Goal: Task Accomplishment & Management: Manage account settings

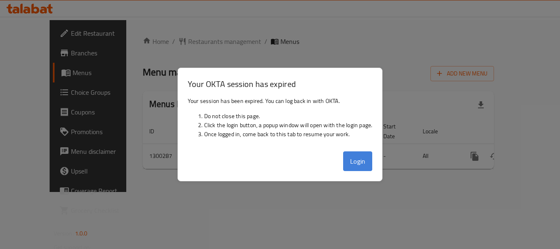
click at [354, 157] on button "Login" at bounding box center [357, 161] width 29 height 20
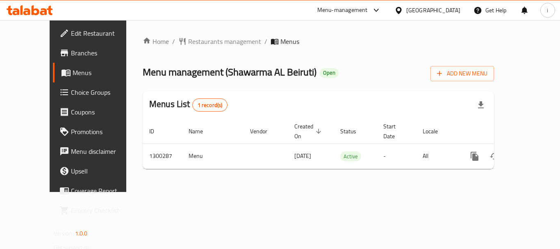
click at [433, 12] on div "[GEOGRAPHIC_DATA]" at bounding box center [433, 10] width 54 height 9
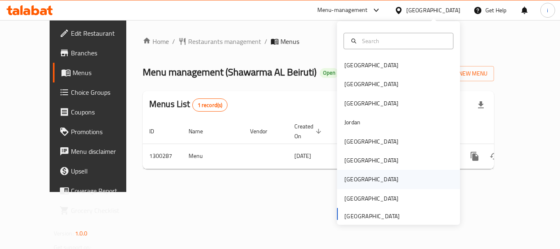
click at [347, 180] on div "[GEOGRAPHIC_DATA]" at bounding box center [371, 179] width 54 height 9
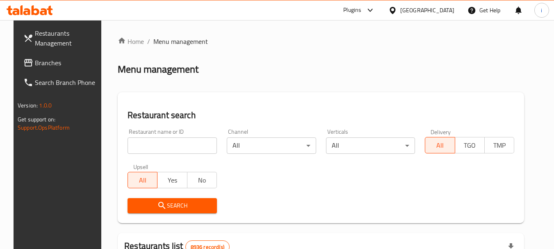
click at [50, 61] on span "Branches" at bounding box center [67, 63] width 65 height 10
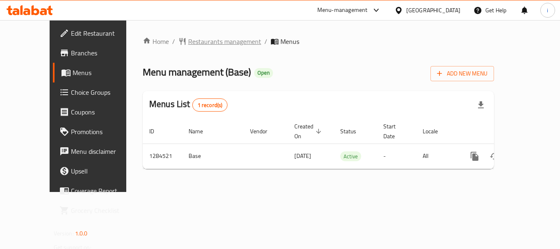
click at [197, 36] on span "Restaurants management" at bounding box center [224, 41] width 73 height 10
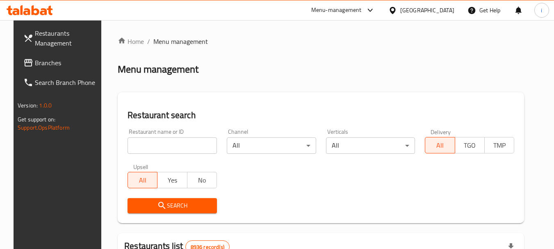
click at [173, 147] on input "search" at bounding box center [171, 145] width 89 height 16
paste input "695717"
type input "695717"
click button "Search" at bounding box center [171, 205] width 89 height 15
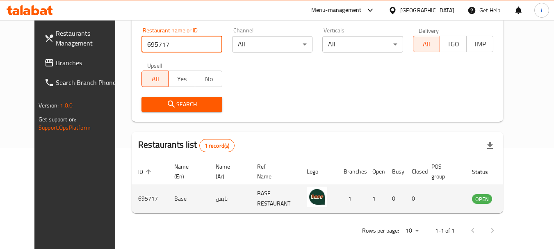
scroll to position [110, 0]
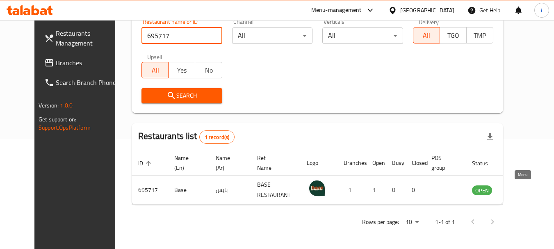
click at [518, 193] on icon "enhanced table" at bounding box center [519, 190] width 9 height 7
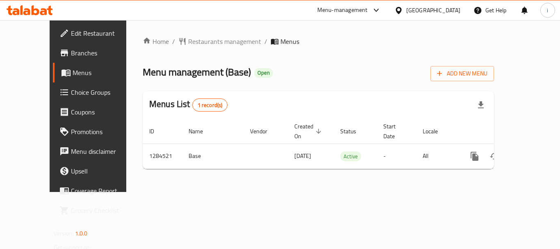
click at [403, 10] on icon at bounding box center [398, 10] width 9 height 9
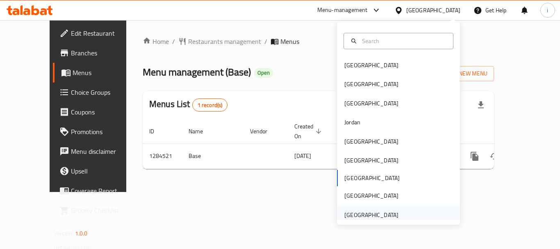
click at [361, 212] on div "[GEOGRAPHIC_DATA]" at bounding box center [371, 214] width 54 height 9
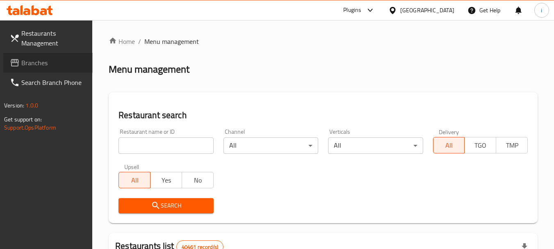
click at [53, 64] on span "Branches" at bounding box center [53, 63] width 65 height 10
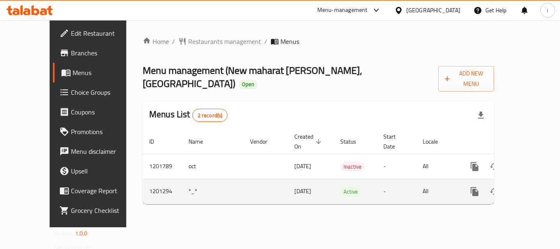
click at [530, 188] on icon "enhanced table" at bounding box center [533, 191] width 7 height 7
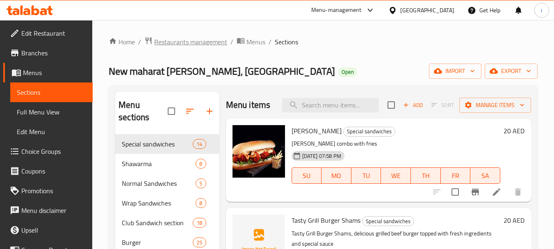
click at [192, 42] on span "Restaurants management" at bounding box center [190, 42] width 73 height 10
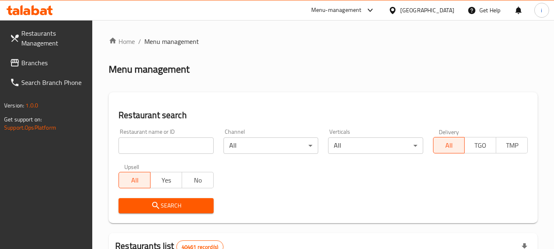
click at [163, 146] on input "search" at bounding box center [165, 145] width 95 height 16
paste input "668867"
click button "Search" at bounding box center [165, 205] width 95 height 15
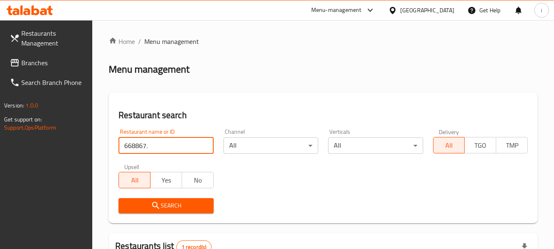
type input "668867"
click button "Search" at bounding box center [165, 205] width 95 height 15
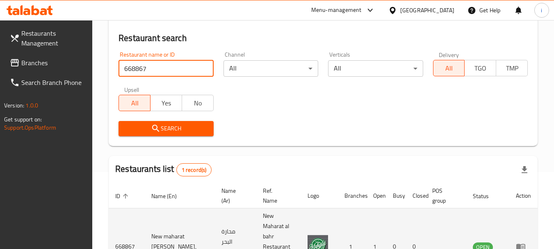
scroll to position [117, 0]
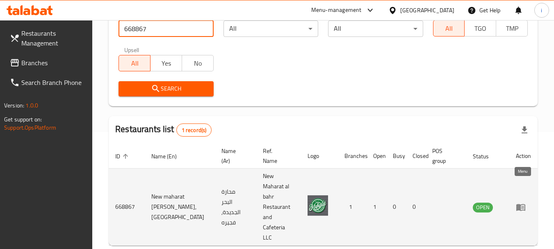
click at [518, 204] on icon "enhanced table" at bounding box center [520, 207] width 9 height 7
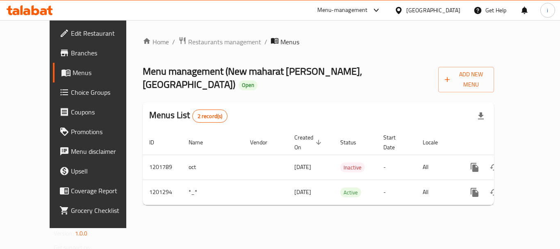
click at [424, 13] on div "[GEOGRAPHIC_DATA]" at bounding box center [433, 10] width 54 height 9
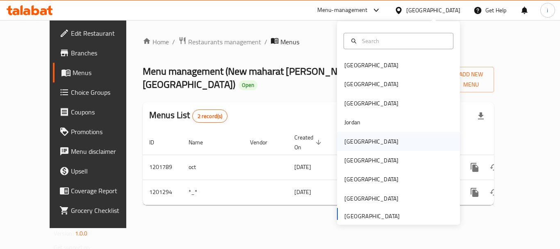
click at [351, 141] on div "[GEOGRAPHIC_DATA]" at bounding box center [371, 141] width 54 height 9
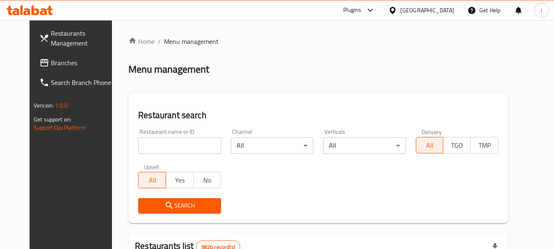
click at [361, 12] on div "Plugins" at bounding box center [352, 10] width 18 height 10
click at [359, 79] on div "Restaurant-Management" at bounding box center [328, 74] width 77 height 19
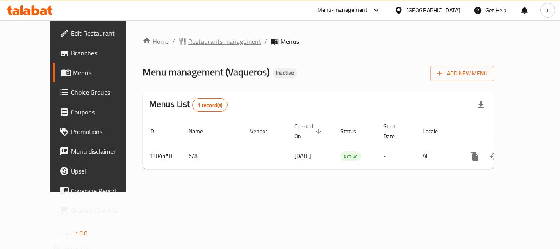
click at [188, 44] on span "Restaurants management" at bounding box center [224, 41] width 73 height 10
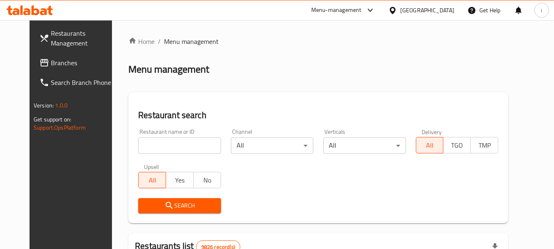
click at [175, 147] on input "search" at bounding box center [179, 145] width 82 height 16
paste input "703245"
type input "703245"
click button "Search" at bounding box center [179, 205] width 82 height 15
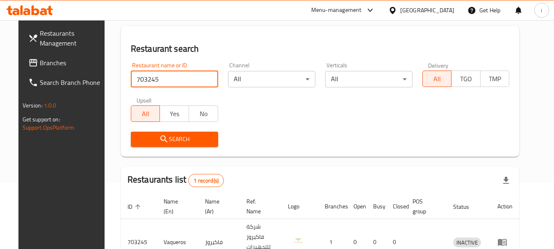
scroll to position [107, 0]
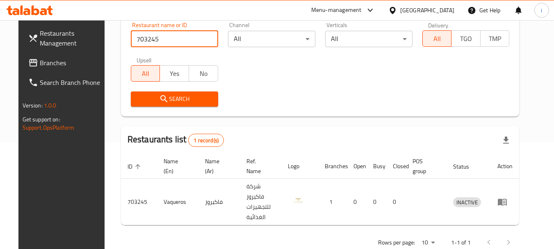
click at [507, 197] on icon "enhanced table" at bounding box center [502, 202] width 10 height 10
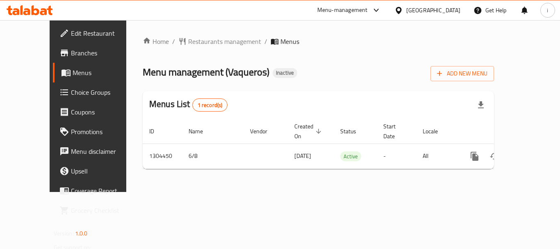
click at [447, 8] on div "[GEOGRAPHIC_DATA]" at bounding box center [433, 10] width 54 height 9
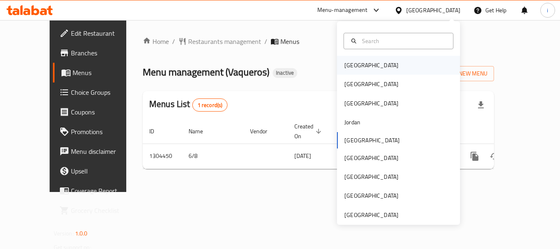
click at [355, 61] on div "[GEOGRAPHIC_DATA]" at bounding box center [371, 65] width 54 height 9
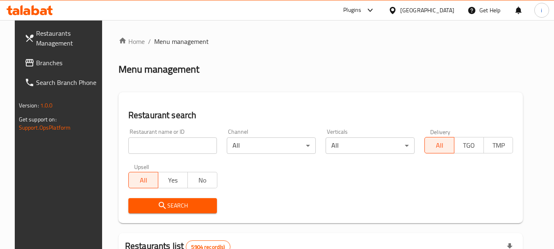
click at [372, 11] on icon at bounding box center [369, 10] width 5 height 3
click at [350, 71] on div "Restaurant-Management" at bounding box center [326, 74] width 64 height 9
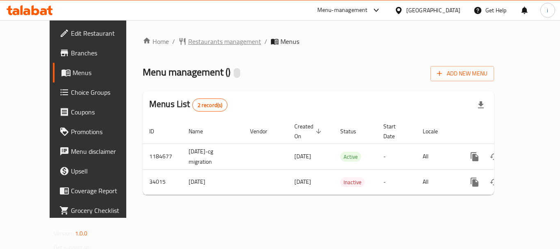
click at [189, 42] on span "Restaurants management" at bounding box center [224, 41] width 73 height 10
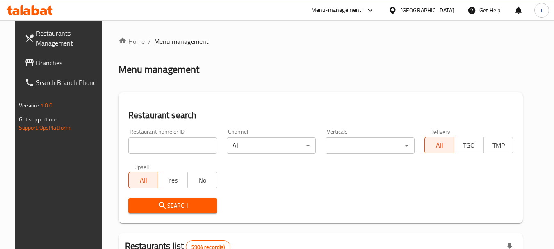
click at [167, 147] on input "search" at bounding box center [172, 145] width 89 height 16
paste input "17492"
type input "17492"
click button "Search" at bounding box center [172, 205] width 89 height 15
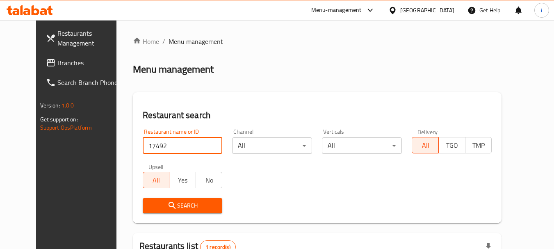
scroll to position [110, 0]
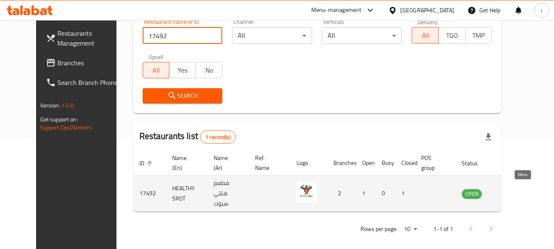
click at [514, 189] on icon "enhanced table" at bounding box center [509, 193] width 10 height 10
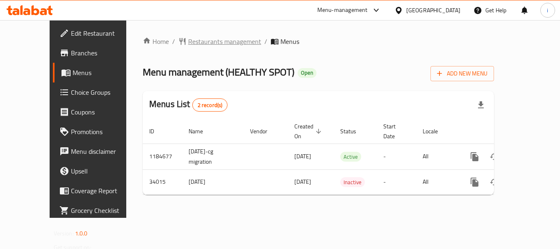
click at [197, 45] on span "Restaurants management" at bounding box center [224, 41] width 73 height 10
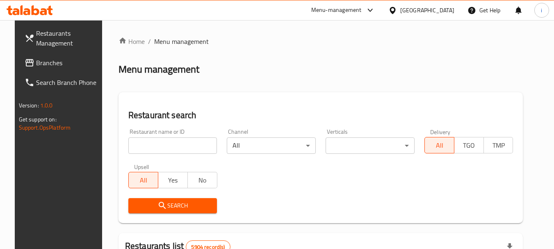
click at [181, 147] on input "search" at bounding box center [172, 145] width 89 height 16
paste input "17492"
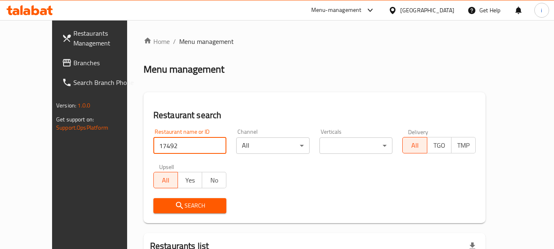
type input "17492"
click button "Search" at bounding box center [189, 205] width 73 height 15
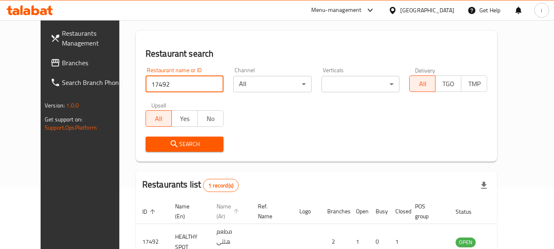
scroll to position [107, 0]
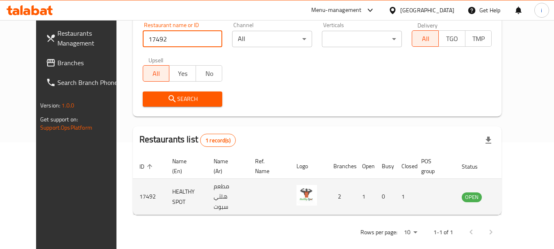
click at [514, 196] on icon "enhanced table" at bounding box center [509, 196] width 9 height 7
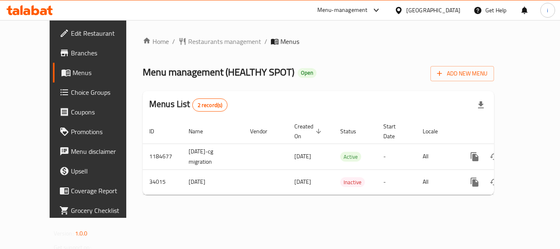
click at [403, 7] on icon at bounding box center [398, 10] width 9 height 9
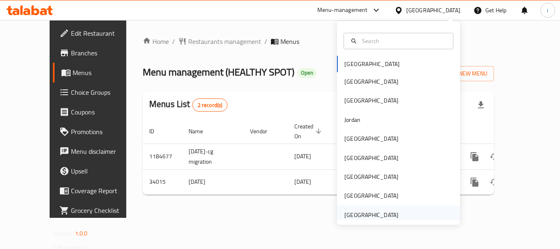
click at [358, 211] on div "[GEOGRAPHIC_DATA]" at bounding box center [371, 214] width 54 height 9
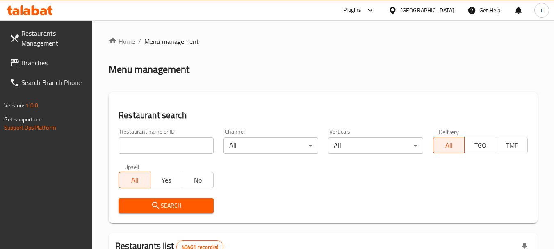
click at [37, 56] on link "Branches" at bounding box center [47, 63] width 89 height 20
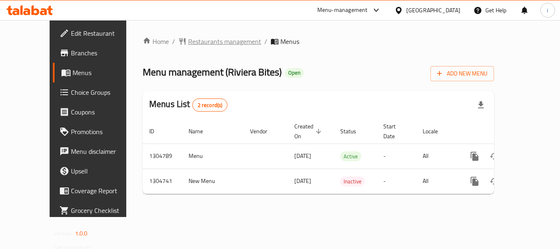
click at [188, 43] on span "Restaurants management" at bounding box center [224, 41] width 73 height 10
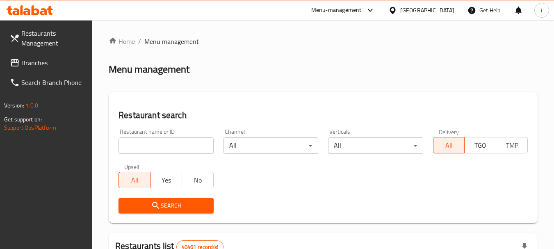
click at [158, 145] on input "search" at bounding box center [165, 145] width 95 height 16
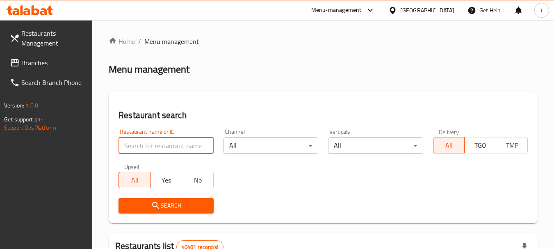
paste input "703322"
type input "703322"
click button "Search" at bounding box center [165, 205] width 95 height 15
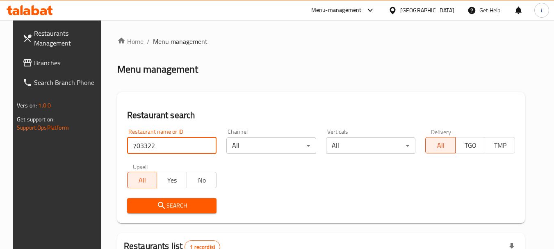
scroll to position [110, 0]
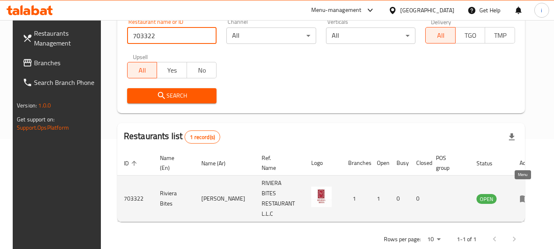
click at [523, 193] on icon "enhanced table" at bounding box center [524, 198] width 10 height 10
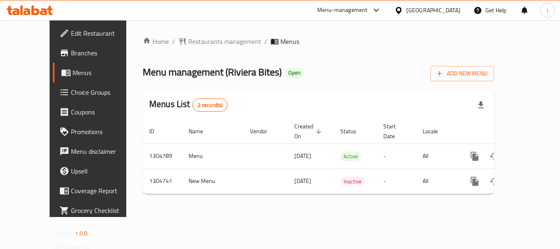
drag, startPoint x: 436, startPoint y: 7, endPoint x: 436, endPoint y: 15, distance: 8.2
click at [436, 7] on div "[GEOGRAPHIC_DATA]" at bounding box center [433, 10] width 54 height 9
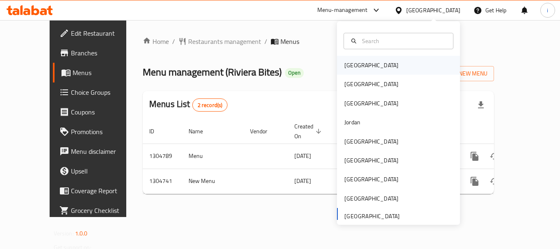
click at [365, 66] on div "[GEOGRAPHIC_DATA]" at bounding box center [398, 65] width 123 height 19
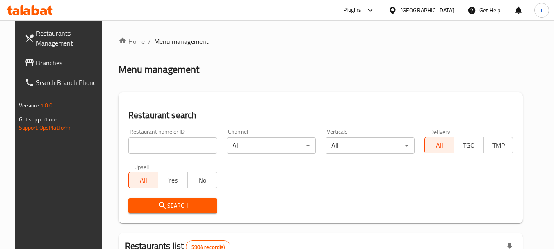
click at [59, 68] on link "Branches" at bounding box center [62, 63] width 89 height 20
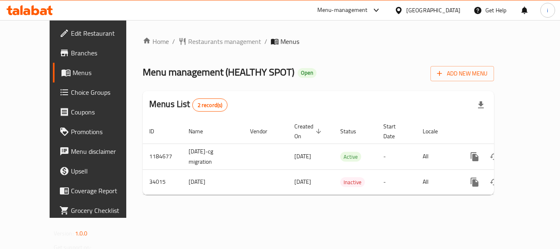
click at [188, 46] on span "Restaurants management" at bounding box center [224, 41] width 73 height 10
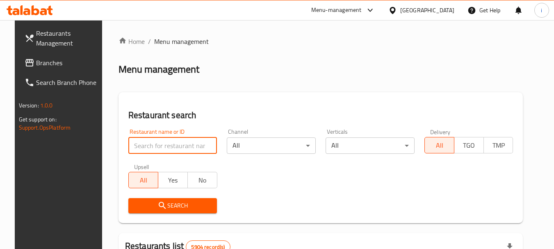
click at [168, 148] on input "search" at bounding box center [172, 145] width 89 height 16
paste input "17492"
type input "17492"
click button "Search" at bounding box center [172, 205] width 89 height 15
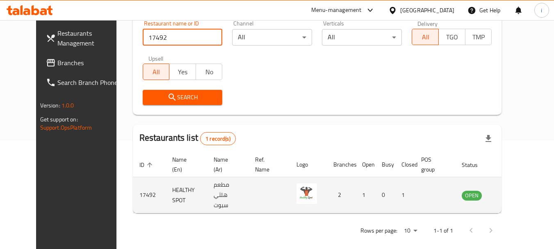
scroll to position [110, 0]
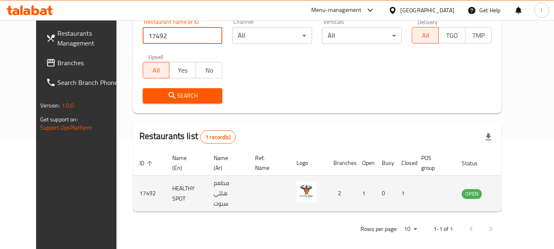
click at [514, 193] on icon "enhanced table" at bounding box center [509, 193] width 9 height 7
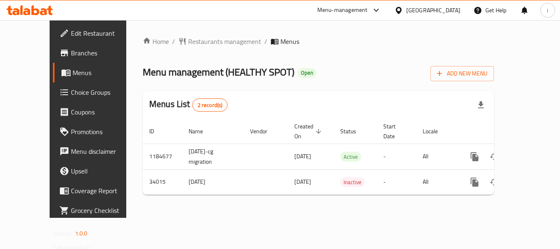
click at [403, 6] on icon at bounding box center [398, 10] width 9 height 9
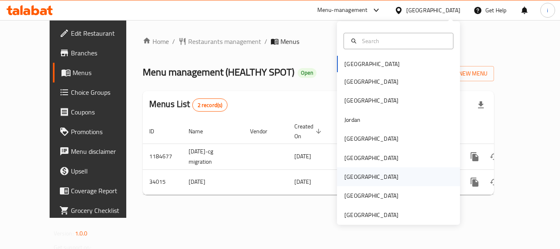
click at [352, 176] on div "[GEOGRAPHIC_DATA]" at bounding box center [371, 176] width 54 height 9
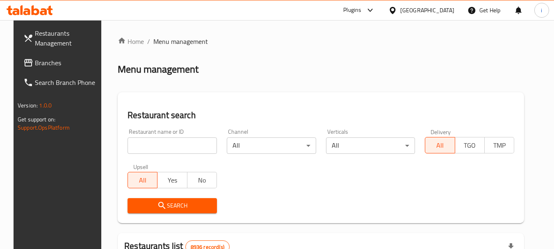
click at [45, 65] on div at bounding box center [277, 124] width 554 height 249
click at [45, 65] on span "Branches" at bounding box center [67, 63] width 65 height 10
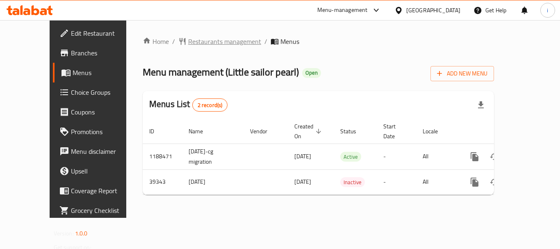
click at [188, 40] on span "Restaurants management" at bounding box center [224, 41] width 73 height 10
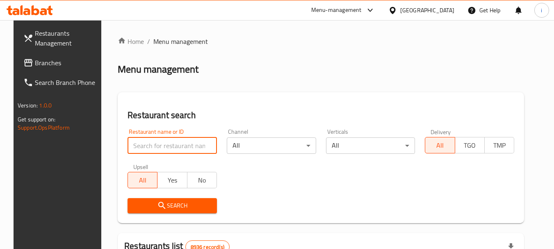
click at [164, 147] on input "search" at bounding box center [171, 145] width 89 height 16
paste input "20517"
type input "20517"
click button "Search" at bounding box center [171, 205] width 89 height 15
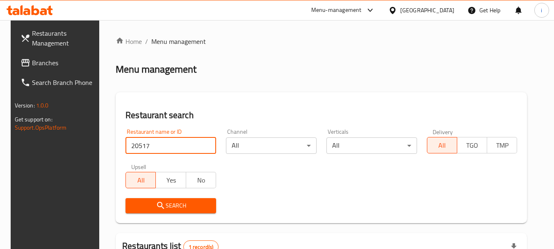
scroll to position [117, 0]
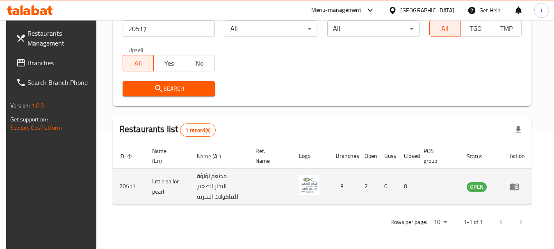
click at [518, 187] on icon "enhanced table" at bounding box center [514, 186] width 9 height 7
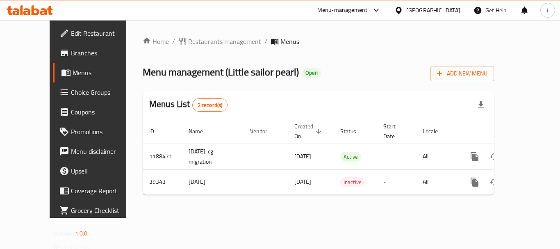
click at [368, 8] on div "Menu-management" at bounding box center [342, 10] width 50 height 10
click at [353, 72] on div "Restaurant-Management" at bounding box center [337, 71] width 64 height 9
click at [454, 9] on div "[GEOGRAPHIC_DATA]" at bounding box center [433, 10] width 54 height 9
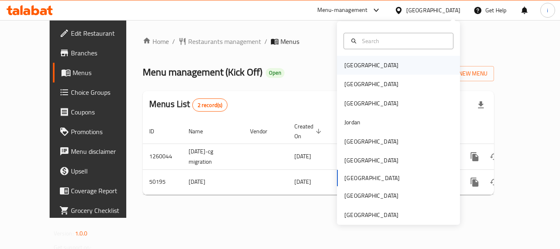
click at [376, 61] on div "[GEOGRAPHIC_DATA]" at bounding box center [398, 65] width 123 height 19
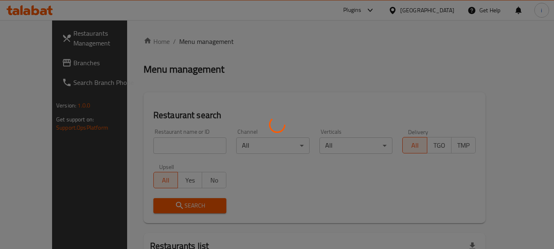
click at [52, 66] on div at bounding box center [277, 124] width 554 height 249
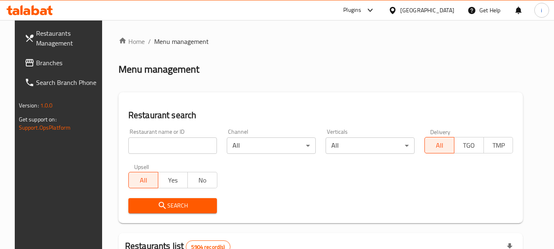
click at [49, 63] on span "Branches" at bounding box center [68, 63] width 65 height 10
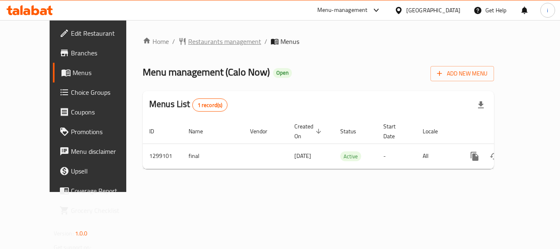
click at [195, 43] on span "Restaurants management" at bounding box center [224, 41] width 73 height 10
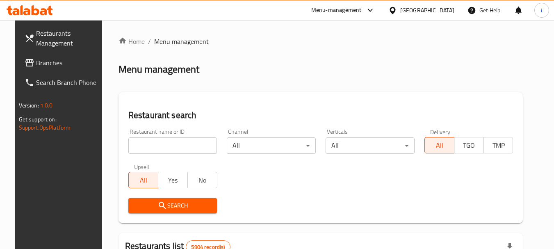
click at [170, 144] on input "search" at bounding box center [172, 145] width 89 height 16
paste input "701235"
type input "701235"
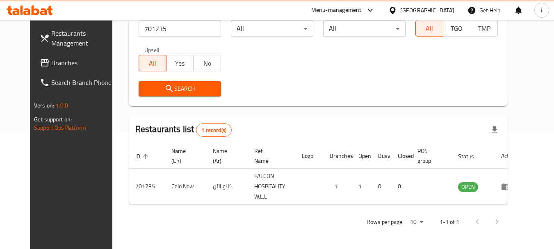
scroll to position [117, 0]
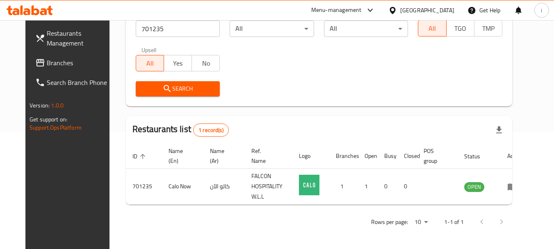
click at [361, 7] on div "Menu-management" at bounding box center [336, 10] width 50 height 10
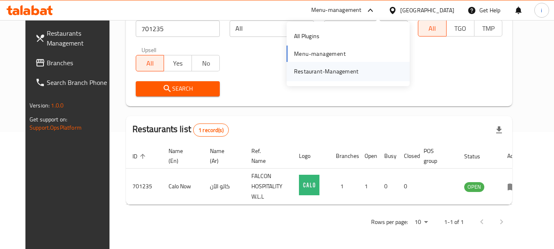
click at [350, 73] on div "Restaurant-Management" at bounding box center [326, 71] width 64 height 9
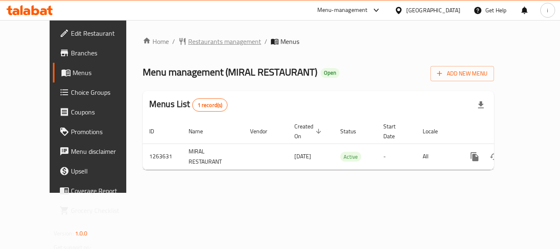
click at [196, 45] on span "Restaurants management" at bounding box center [224, 41] width 73 height 10
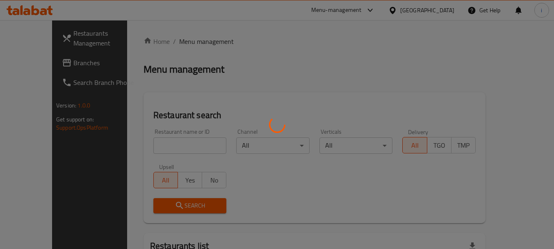
click at [166, 147] on div at bounding box center [277, 124] width 554 height 249
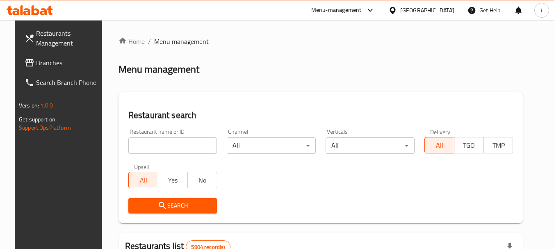
click at [166, 147] on input "search" at bounding box center [172, 145] width 89 height 16
paste input "686033"
type input "686033"
click button "Search" at bounding box center [172, 205] width 89 height 15
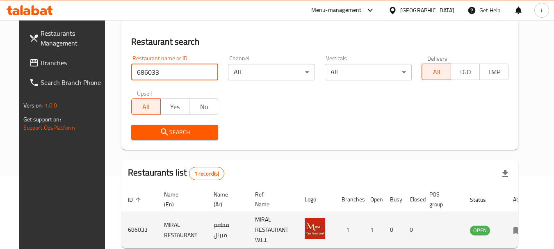
scroll to position [117, 0]
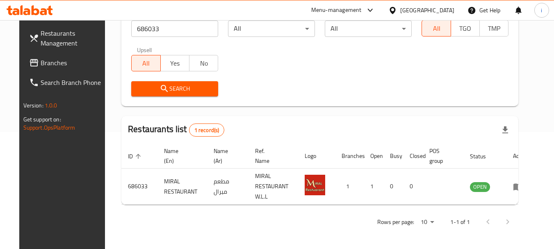
click at [437, 11] on div "[GEOGRAPHIC_DATA]" at bounding box center [427, 10] width 54 height 9
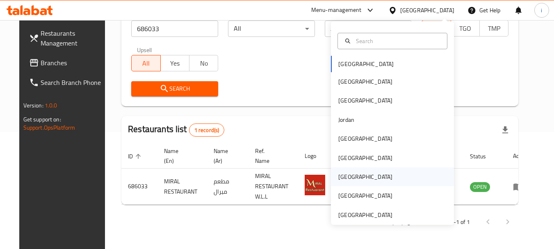
click at [341, 177] on div "[GEOGRAPHIC_DATA]" at bounding box center [365, 176] width 54 height 9
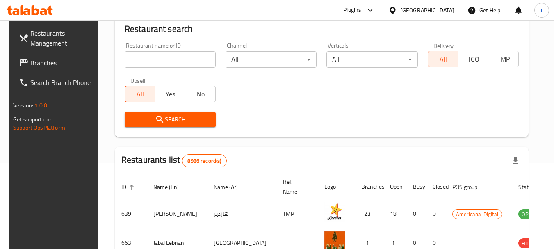
scroll to position [117, 0]
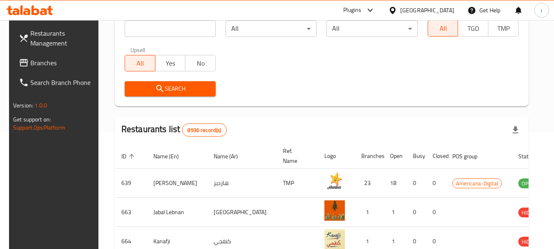
click at [372, 10] on icon at bounding box center [369, 10] width 5 height 3
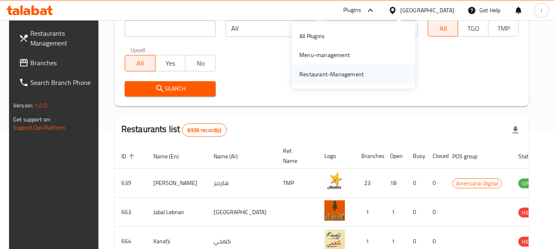
click at [372, 73] on div "Restaurant-Management" at bounding box center [353, 74] width 123 height 19
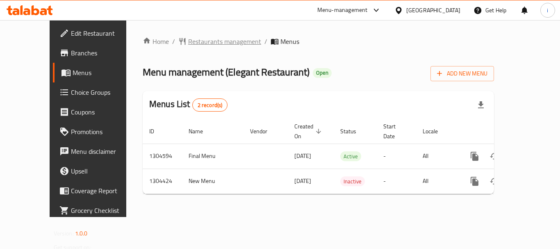
click at [188, 41] on span "Restaurants management" at bounding box center [224, 41] width 73 height 10
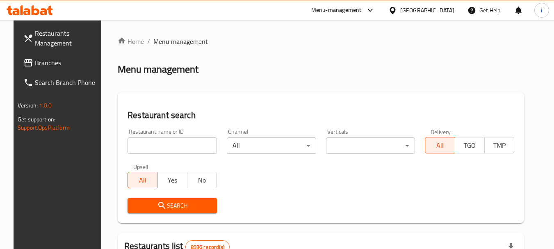
click at [175, 144] on input "search" at bounding box center [171, 145] width 89 height 16
paste input "703235"
type input "703235"
click button "Search" at bounding box center [171, 205] width 89 height 15
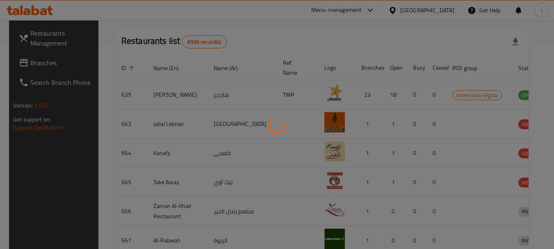
scroll to position [110, 0]
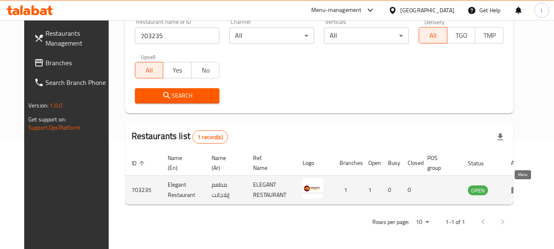
click at [519, 193] on icon "enhanced table" at bounding box center [515, 190] width 10 height 10
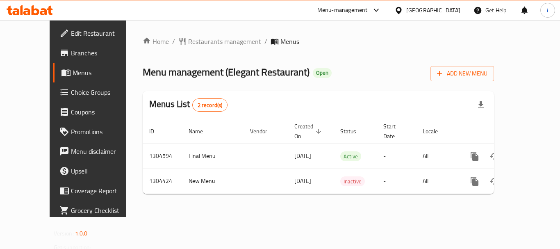
click at [401, 11] on icon at bounding box center [398, 10] width 6 height 7
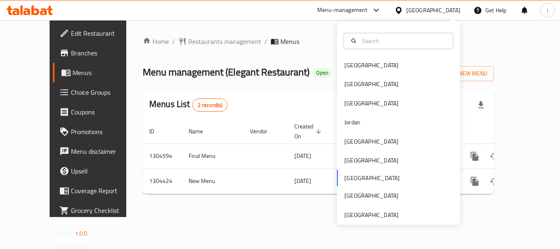
click at [344, 176] on div "[GEOGRAPHIC_DATA] [GEOGRAPHIC_DATA] [GEOGRAPHIC_DATA] [GEOGRAPHIC_DATA] [GEOGRA…" at bounding box center [398, 140] width 123 height 168
click at [345, 176] on div "[GEOGRAPHIC_DATA] [GEOGRAPHIC_DATA] [GEOGRAPHIC_DATA] [GEOGRAPHIC_DATA] [GEOGRA…" at bounding box center [398, 140] width 123 height 168
click at [350, 178] on div "[GEOGRAPHIC_DATA] [GEOGRAPHIC_DATA] [GEOGRAPHIC_DATA] [GEOGRAPHIC_DATA] [GEOGRA…" at bounding box center [398, 140] width 123 height 168
click at [200, 41] on span "Restaurants management" at bounding box center [224, 41] width 73 height 10
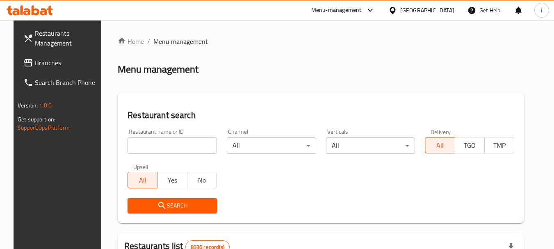
click at [36, 64] on span "Branches" at bounding box center [67, 63] width 65 height 10
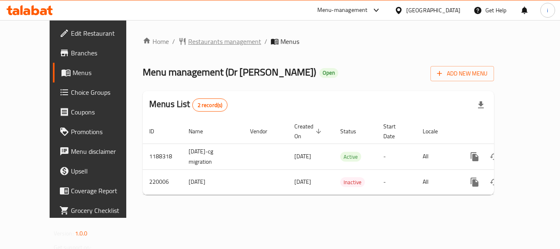
click at [202, 44] on span "Restaurants management" at bounding box center [224, 41] width 73 height 10
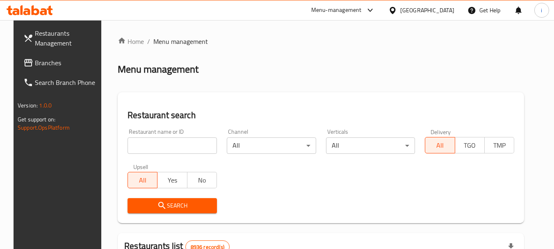
click at [173, 146] on input "search" at bounding box center [171, 145] width 89 height 16
paste input "625265"
type input "625265"
click button "Search" at bounding box center [171, 205] width 89 height 15
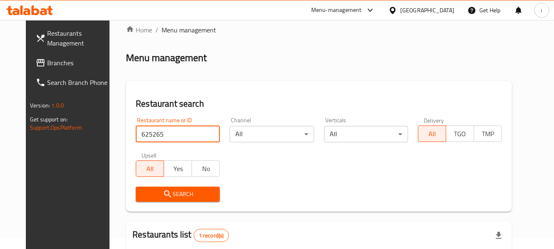
scroll to position [97, 0]
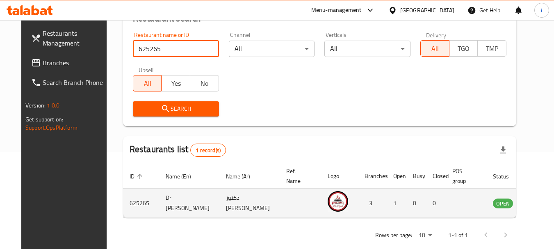
click at [529, 210] on td "enhanced table" at bounding box center [543, 202] width 28 height 29
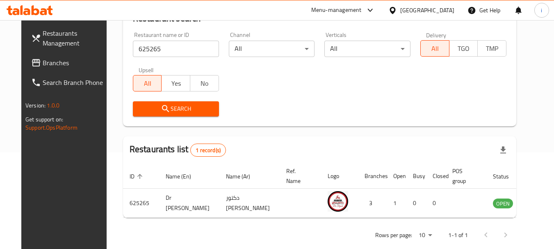
click at [449, 12] on div "[GEOGRAPHIC_DATA]" at bounding box center [427, 10] width 54 height 9
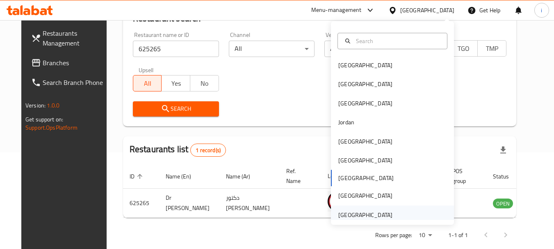
click at [386, 215] on div "[GEOGRAPHIC_DATA]" at bounding box center [364, 214] width 67 height 19
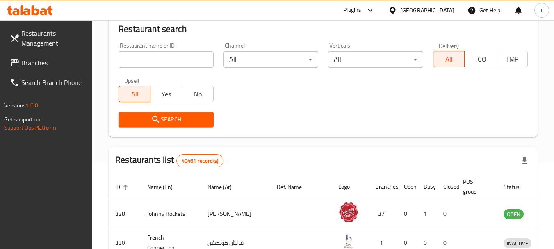
scroll to position [97, 0]
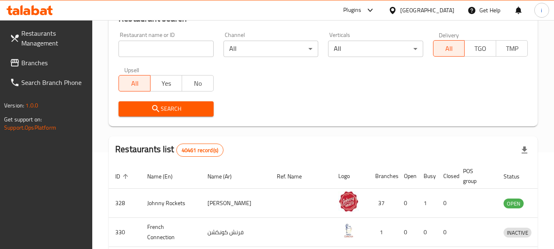
click at [41, 65] on span "Branches" at bounding box center [53, 63] width 65 height 10
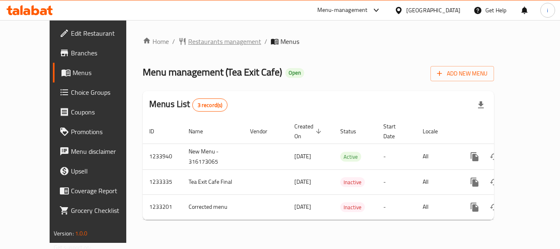
click at [196, 42] on span "Restaurants management" at bounding box center [224, 41] width 73 height 10
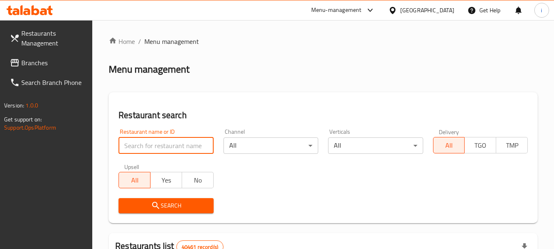
click at [172, 145] on input "search" at bounding box center [165, 145] width 95 height 16
paste input "678034"
type input "678034"
click button "Search" at bounding box center [165, 205] width 95 height 15
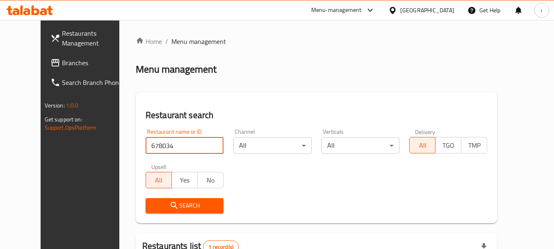
scroll to position [107, 0]
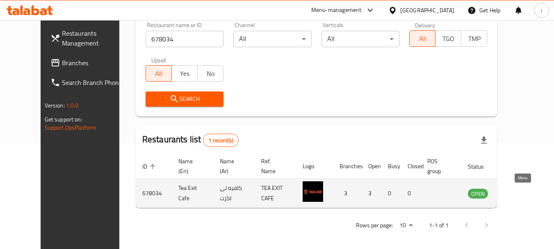
click at [520, 198] on icon "enhanced table" at bounding box center [515, 193] width 10 height 10
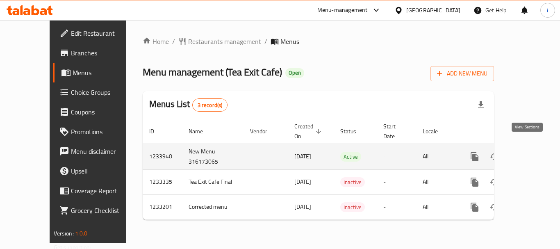
click at [530, 153] on icon "enhanced table" at bounding box center [533, 156] width 7 height 7
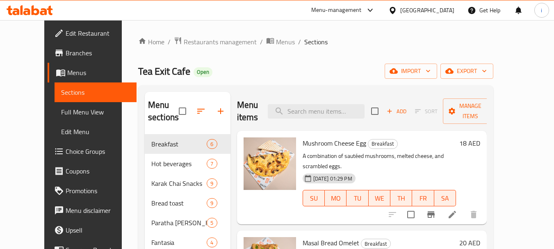
click at [66, 151] on span "Choice Groups" at bounding box center [98, 151] width 65 height 10
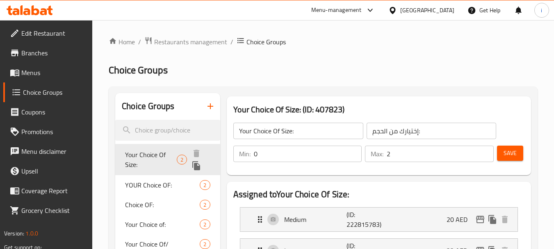
click at [144, 160] on span "Your Choice Of Size:" at bounding box center [151, 160] width 52 height 20
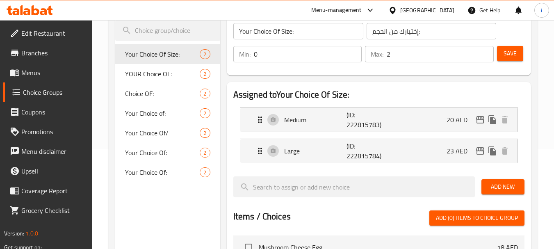
scroll to position [82, 0]
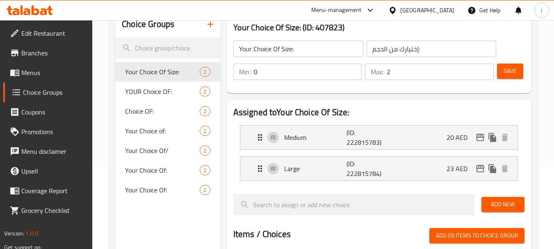
click at [422, 9] on div "[GEOGRAPHIC_DATA]" at bounding box center [427, 10] width 54 height 9
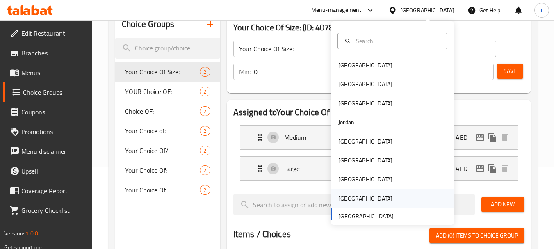
scroll to position [5, 0]
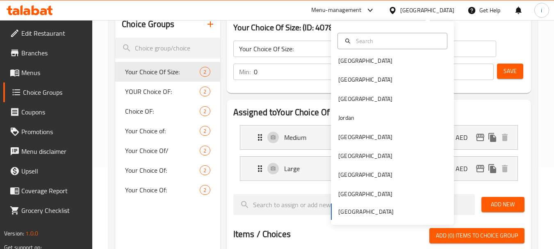
click at [347, 211] on div "Bahrain Egypt Iraq Jordan Kuwait Oman Qatar Saudi Arabia United Arab Emirates" at bounding box center [392, 135] width 123 height 168
click at [324, 6] on div "Menu-management" at bounding box center [336, 10] width 50 height 10
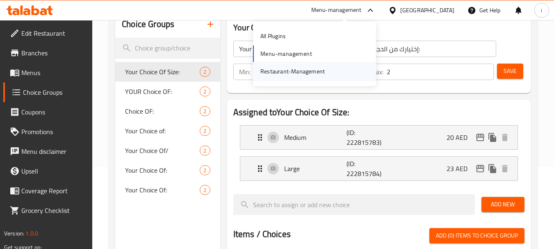
click at [311, 69] on div "Restaurant-Management" at bounding box center [292, 71] width 64 height 9
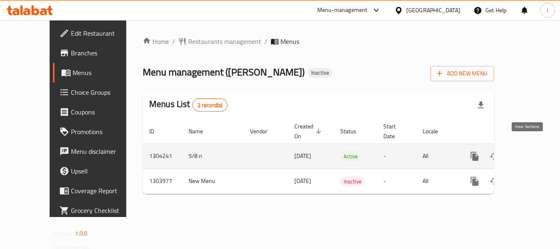
click at [529, 151] on icon "enhanced table" at bounding box center [534, 156] width 10 height 10
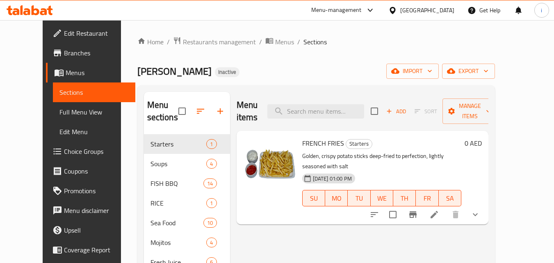
click at [415, 1] on div "[GEOGRAPHIC_DATA]" at bounding box center [420, 10] width 79 height 20
click at [417, 9] on div "[GEOGRAPHIC_DATA]" at bounding box center [427, 10] width 54 height 9
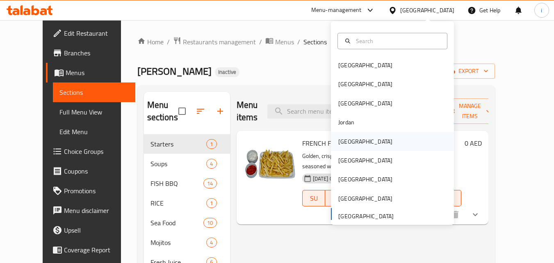
click at [344, 141] on div "[GEOGRAPHIC_DATA]" at bounding box center [365, 141] width 54 height 9
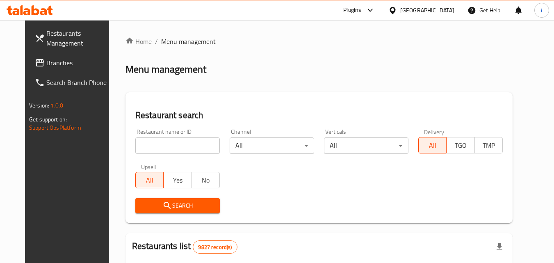
click at [372, 10] on icon at bounding box center [369, 10] width 5 height 3
click at [355, 76] on div "Restaurant-Management" at bounding box center [328, 74] width 64 height 9
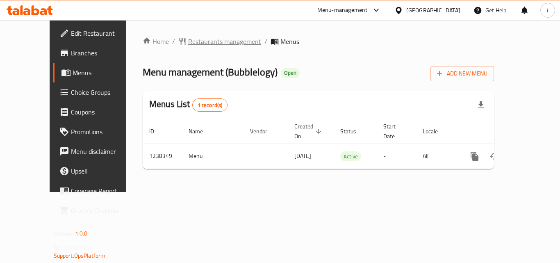
click at [197, 43] on span "Restaurants management" at bounding box center [224, 41] width 73 height 10
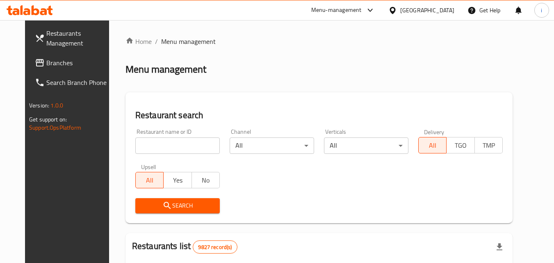
click at [159, 149] on input "search" at bounding box center [177, 145] width 84 height 16
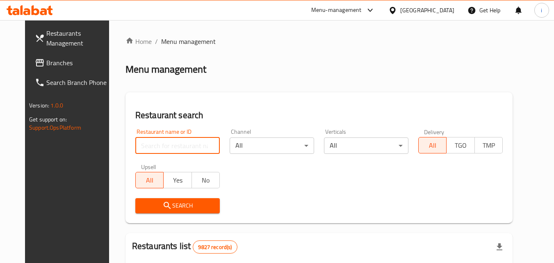
paste input "679683"
type input "679683"
click button "Search" at bounding box center [177, 205] width 84 height 15
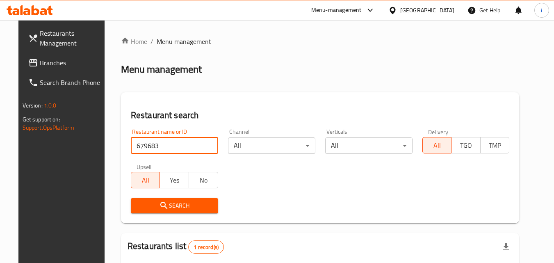
scroll to position [96, 0]
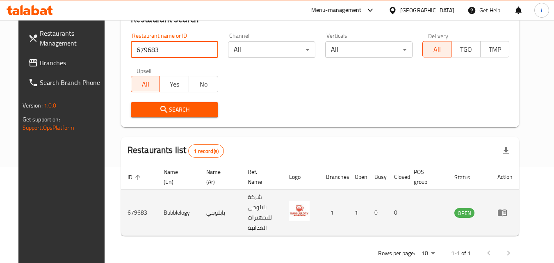
click at [505, 211] on icon "enhanced table" at bounding box center [503, 212] width 3 height 3
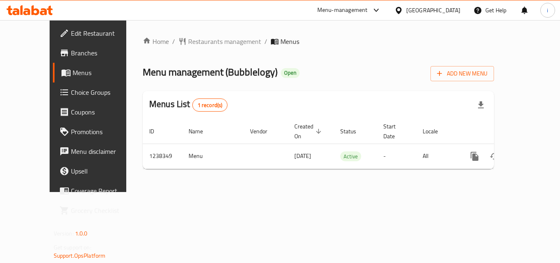
click at [427, 11] on div "[GEOGRAPHIC_DATA]" at bounding box center [427, 10] width 79 height 20
drag, startPoint x: 438, startPoint y: 10, endPoint x: 444, endPoint y: 13, distance: 7.0
click at [401, 10] on icon at bounding box center [398, 10] width 6 height 7
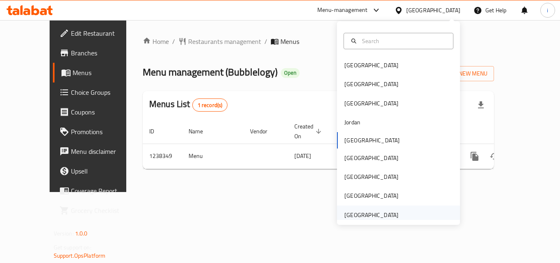
click at [386, 215] on div "[GEOGRAPHIC_DATA]" at bounding box center [371, 214] width 54 height 9
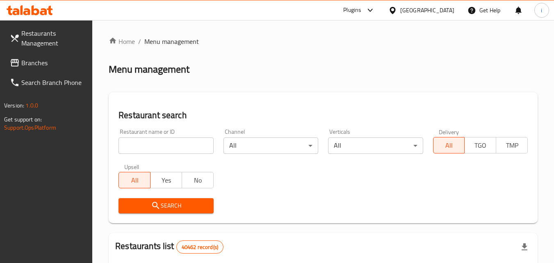
click at [369, 8] on icon at bounding box center [370, 10] width 10 height 10
click at [37, 62] on span "Branches" at bounding box center [53, 63] width 65 height 10
